Goal: Navigation & Orientation: Find specific page/section

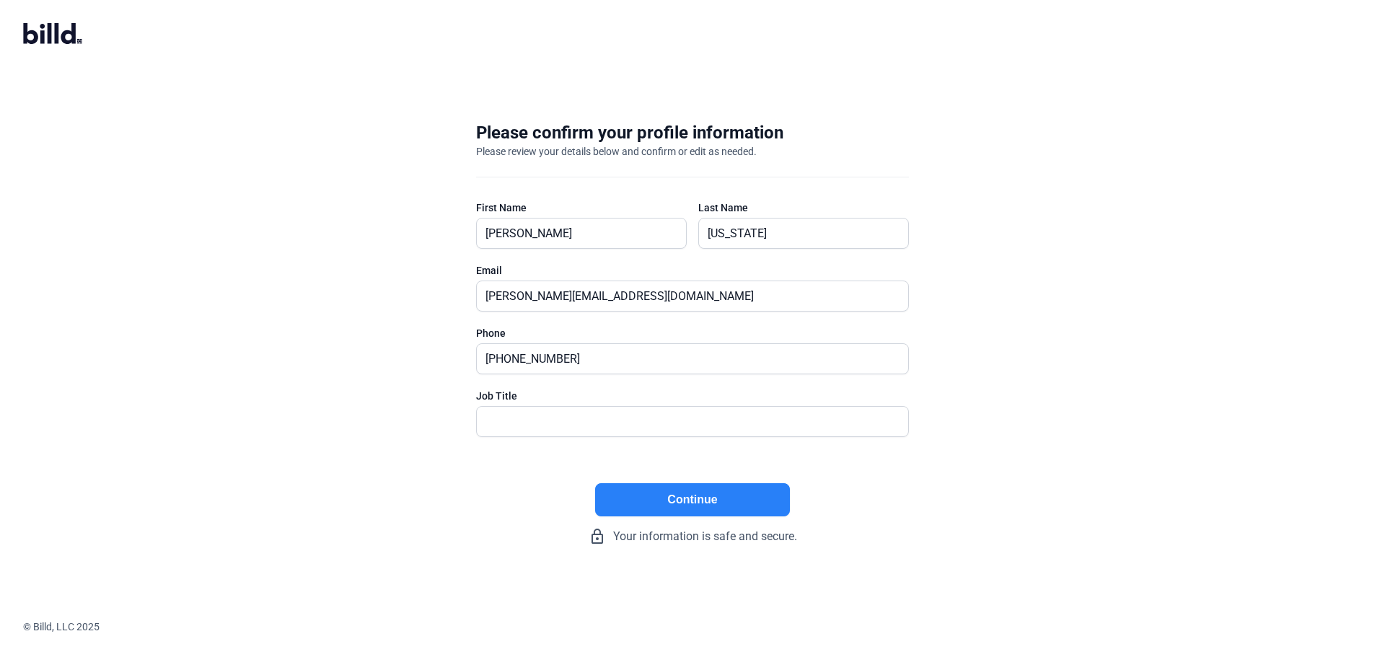
click at [754, 492] on button "Continue" at bounding box center [692, 499] width 195 height 33
click at [76, 43] on icon at bounding box center [52, 33] width 59 height 21
click at [19, 24] on confirm-profile "Please confirm your profile information Please review your details below and co…" at bounding box center [692, 328] width 1385 height 657
click at [43, 40] on icon at bounding box center [42, 36] width 4 height 13
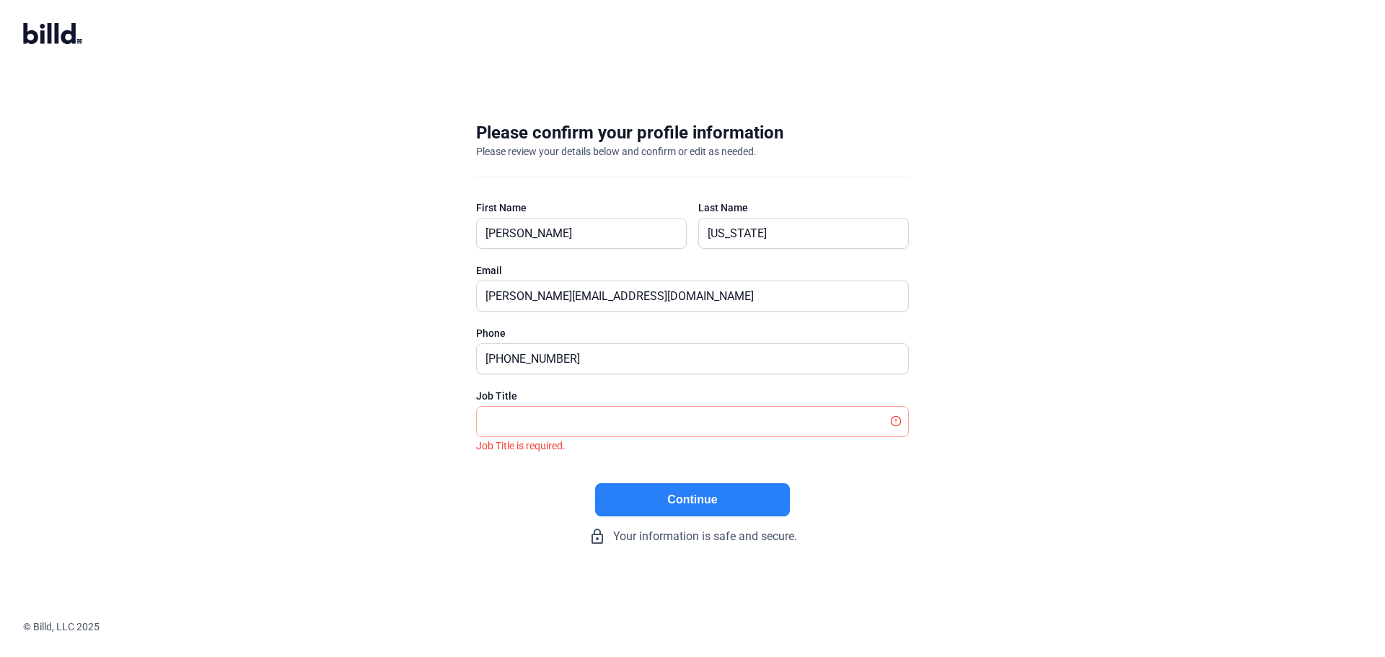
click at [43, 40] on icon at bounding box center [42, 36] width 4 height 13
click at [646, 417] on input "text" at bounding box center [692, 422] width 431 height 30
type input "President"
click at [645, 490] on button "Continue" at bounding box center [692, 499] width 195 height 33
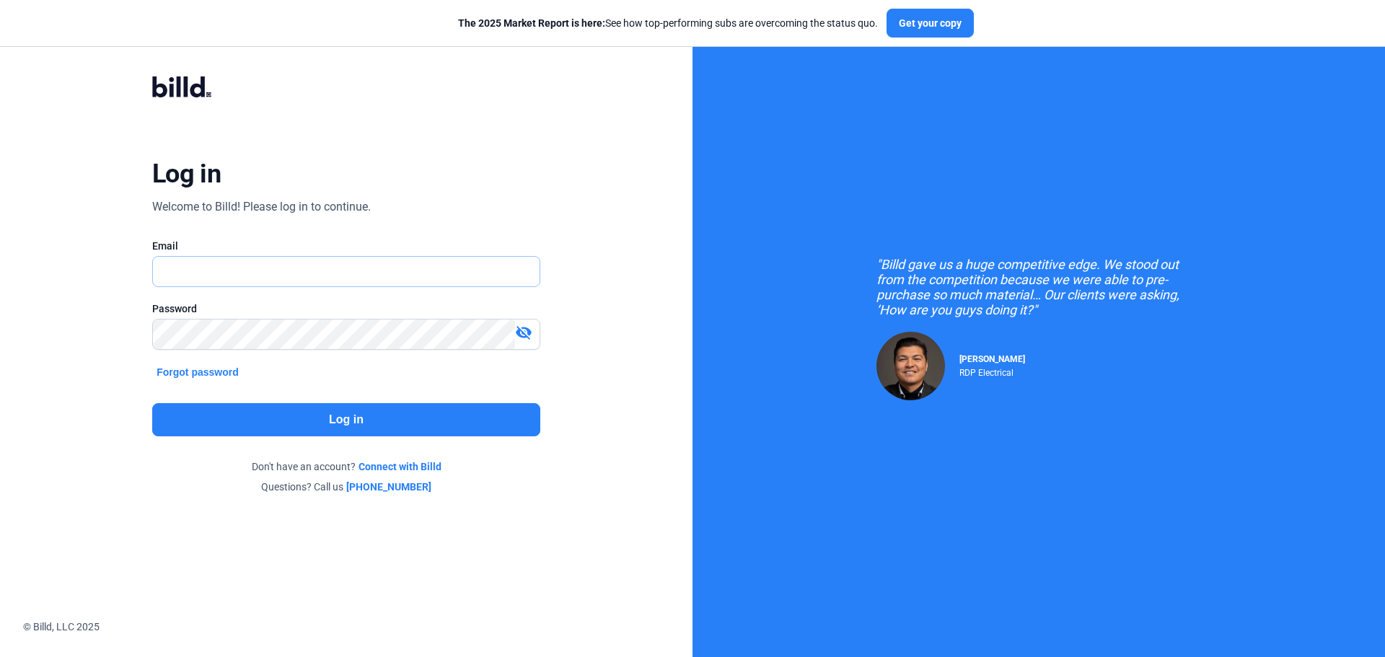
type input "[PERSON_NAME][EMAIL_ADDRESS][DOMAIN_NAME]"
click at [371, 410] on button "Log in" at bounding box center [346, 419] width 388 height 33
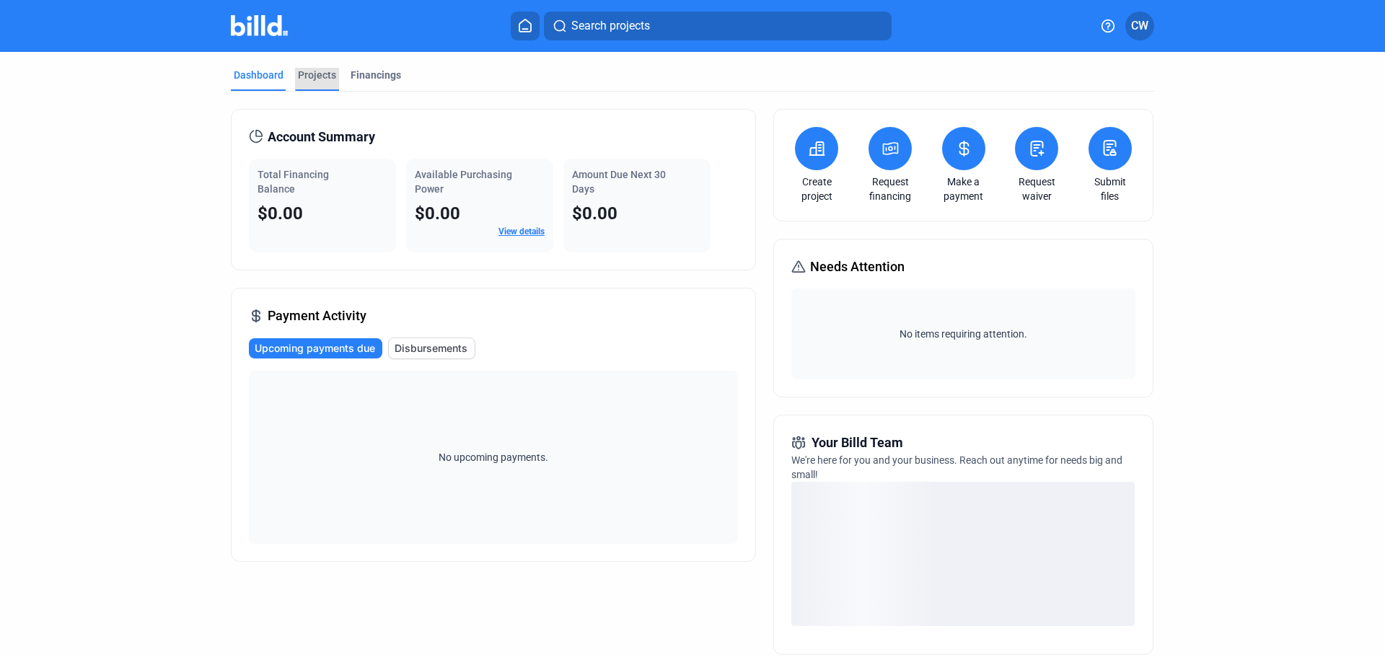
click at [298, 74] on div "Projects" at bounding box center [317, 75] width 38 height 14
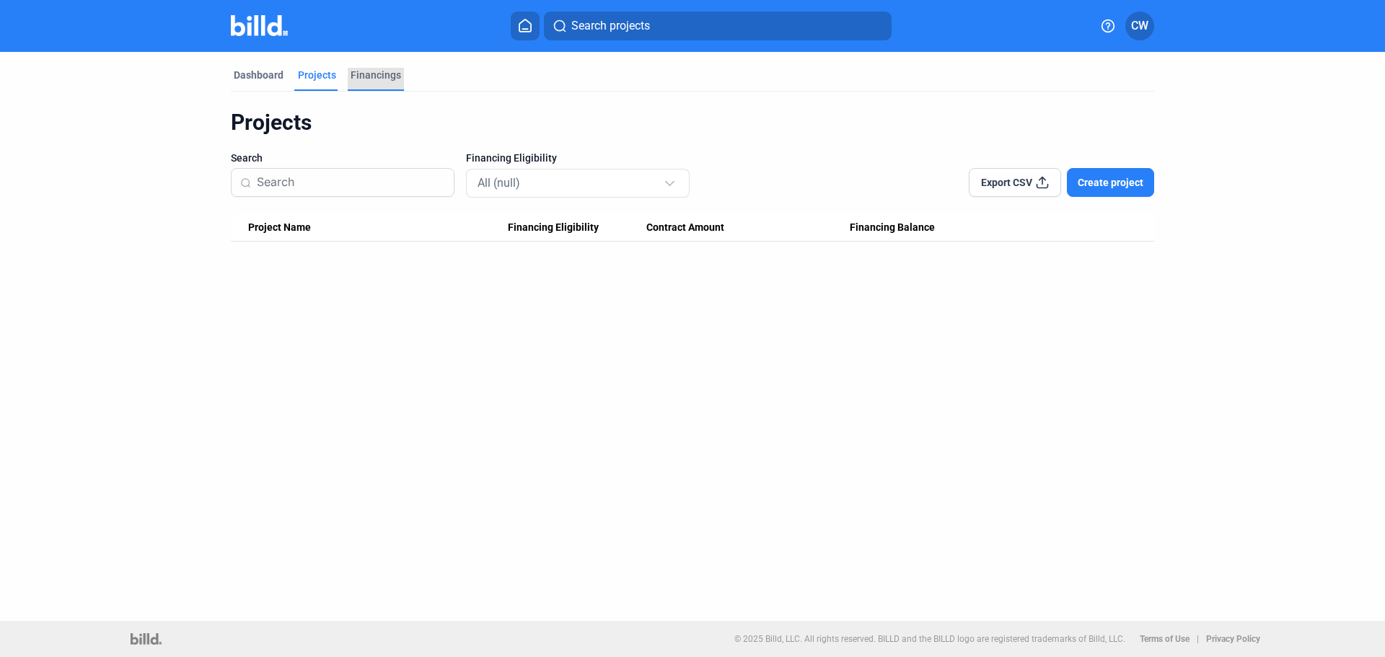
click at [388, 78] on div "Financings" at bounding box center [375, 75] width 50 height 14
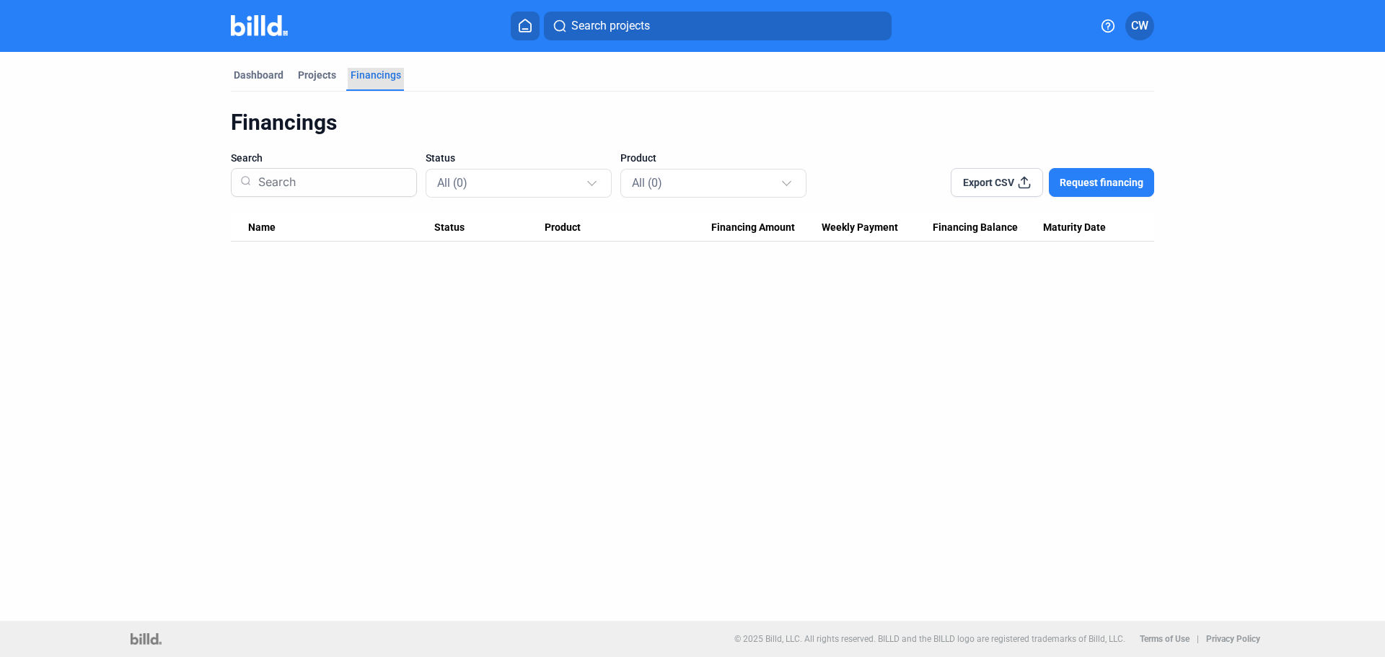
click at [388, 78] on div "Financings" at bounding box center [375, 75] width 50 height 14
click at [733, 225] on span "Financing Amount" at bounding box center [753, 227] width 84 height 13
drag, startPoint x: 724, startPoint y: 231, endPoint x: 716, endPoint y: 227, distance: 8.7
click at [723, 231] on span "Financing Amount" at bounding box center [753, 227] width 84 height 13
click at [244, 63] on mat-tab-group "Dashboard Projects Financings Financings Search Status All (0) Product All (0) …" at bounding box center [692, 147] width 923 height 190
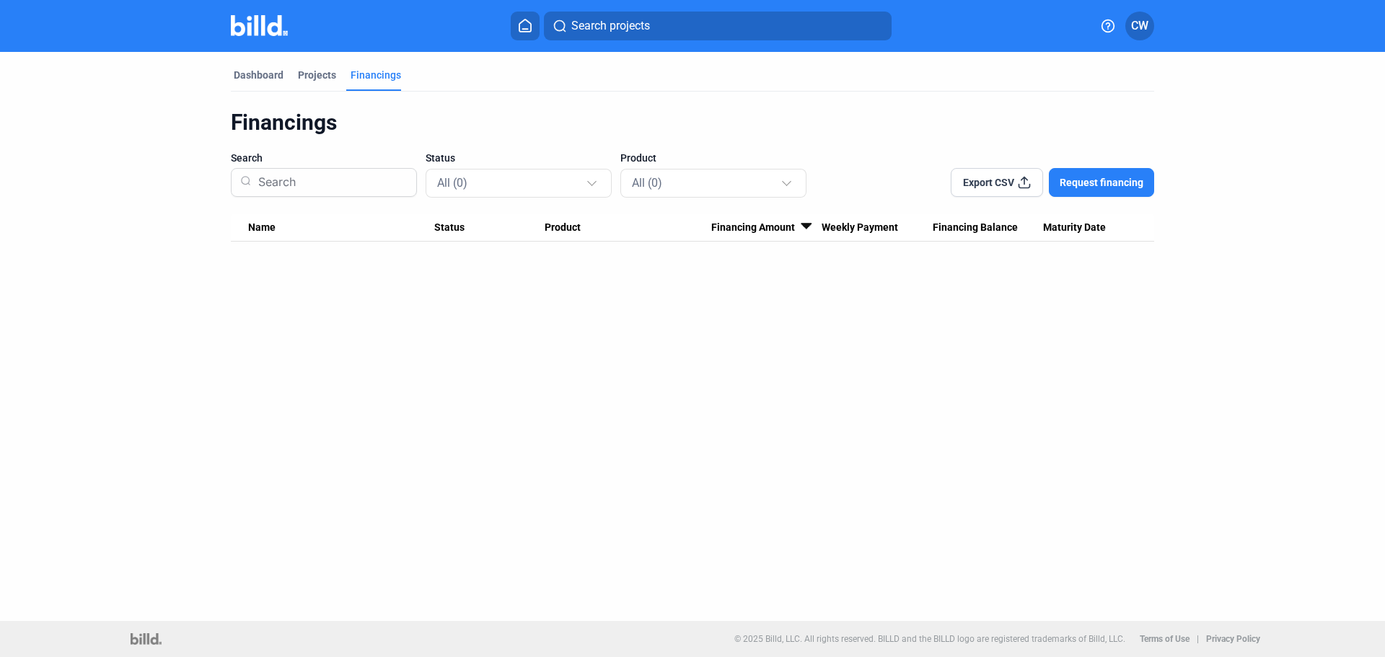
drag, startPoint x: 249, startPoint y: 69, endPoint x: 258, endPoint y: 65, distance: 10.3
click at [249, 70] on div "Dashboard" at bounding box center [259, 75] width 50 height 14
